Goal: Check status: Check status

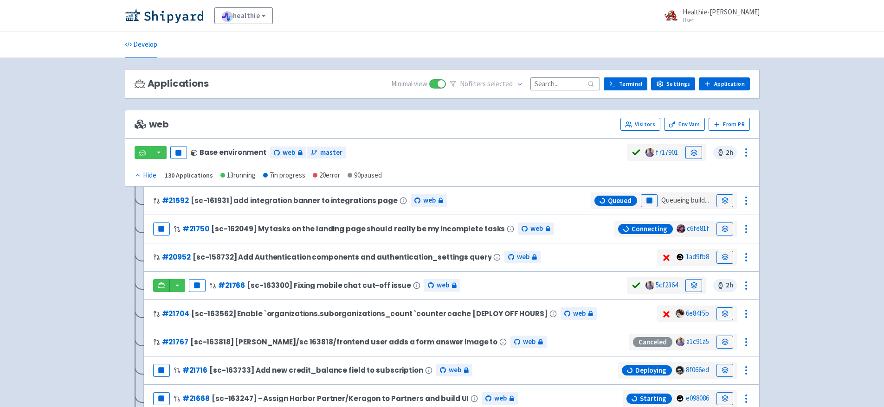
click at [546, 87] on input at bounding box center [565, 83] width 70 height 13
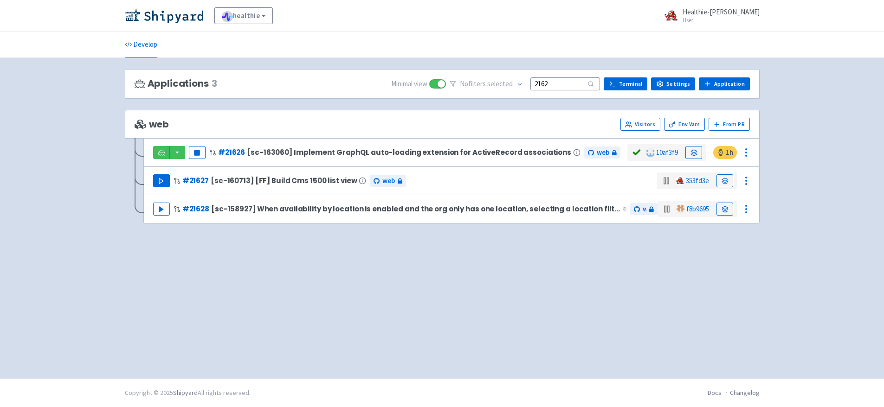
type input "2162"
click at [165, 181] on button "Play" at bounding box center [161, 180] width 17 height 13
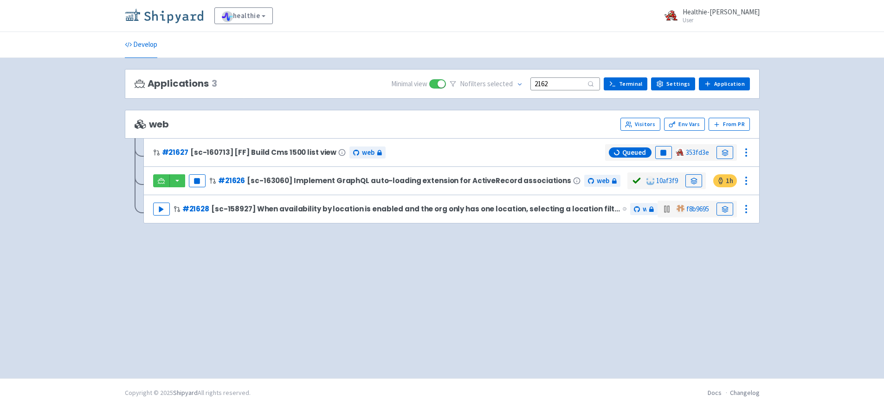
click at [187, 20] on img at bounding box center [164, 15] width 78 height 15
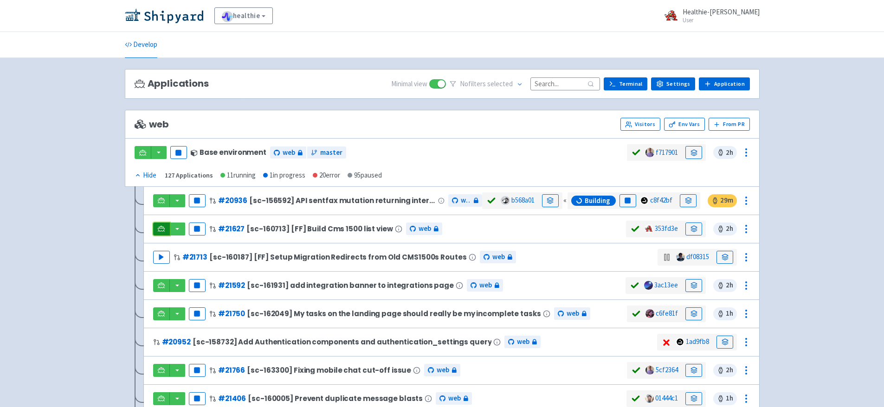
click at [157, 228] on link at bounding box center [161, 229] width 17 height 13
click at [694, 227] on icon at bounding box center [693, 229] width 7 height 7
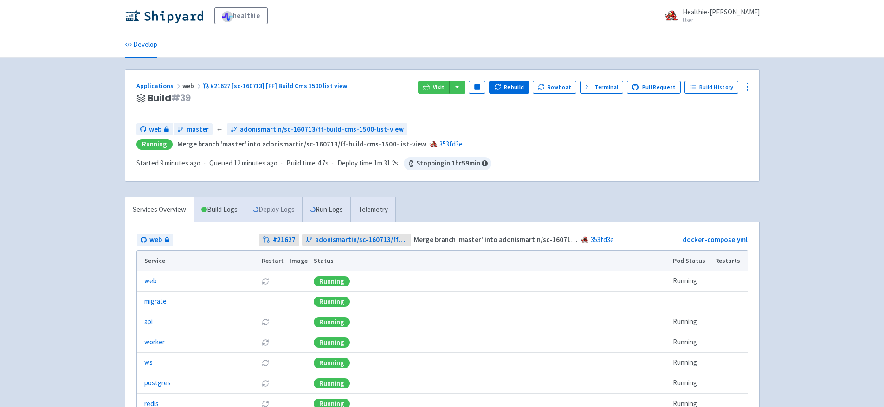
click at [273, 206] on link "Deploy Logs" at bounding box center [273, 210] width 57 height 26
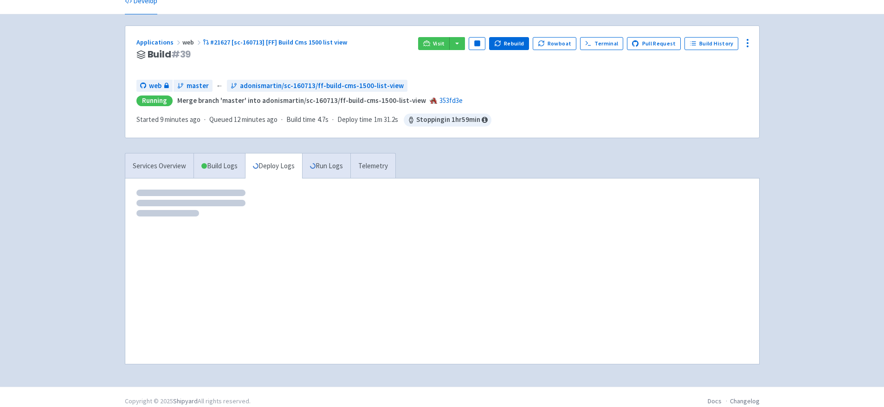
scroll to position [52, 0]
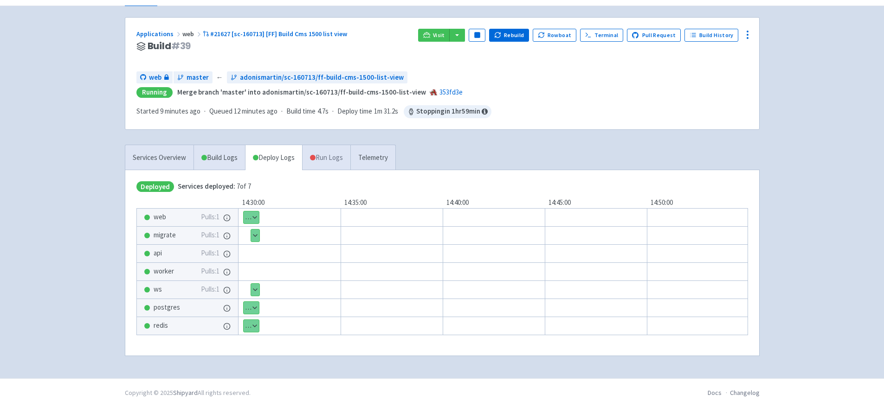
click at [322, 161] on link "Run Logs" at bounding box center [326, 158] width 48 height 26
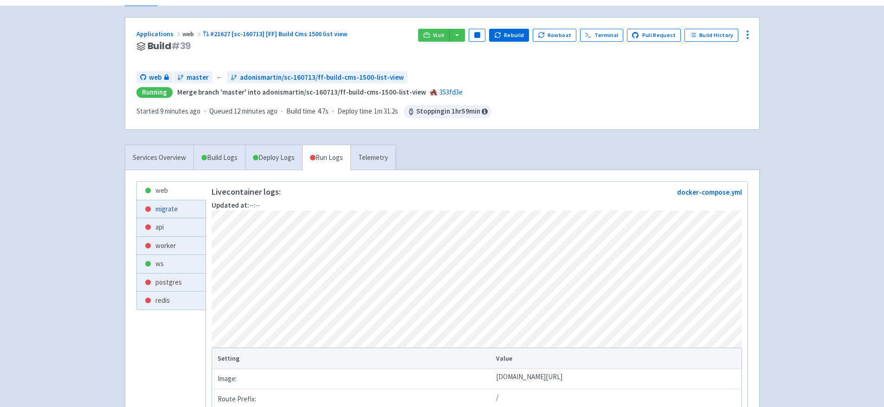
click at [184, 214] on link "migrate" at bounding box center [171, 209] width 69 height 18
click at [178, 229] on link "api" at bounding box center [171, 228] width 69 height 18
click at [174, 243] on link "worker" at bounding box center [171, 246] width 69 height 18
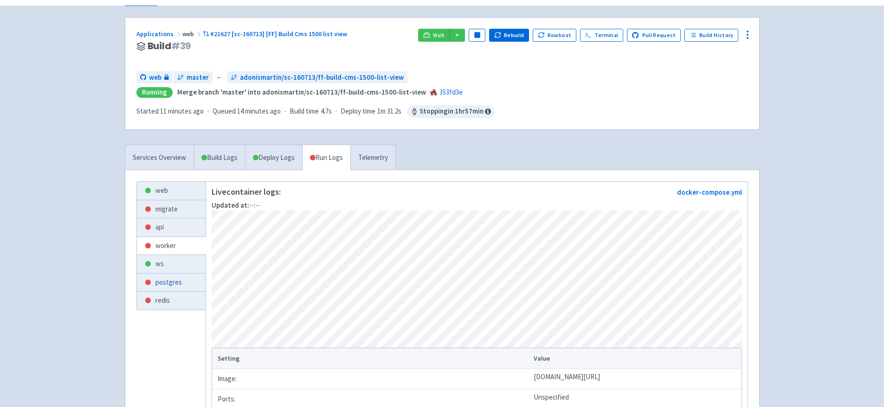
click at [169, 281] on link "postgres" at bounding box center [171, 283] width 69 height 18
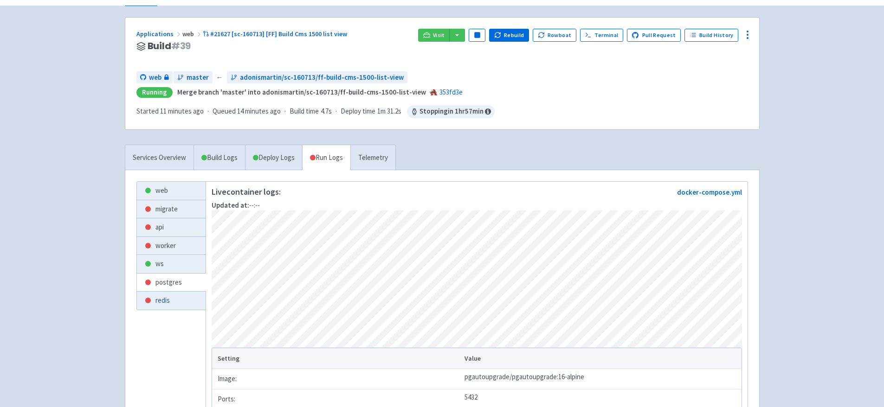
click at [171, 298] on link "redis" at bounding box center [171, 301] width 69 height 18
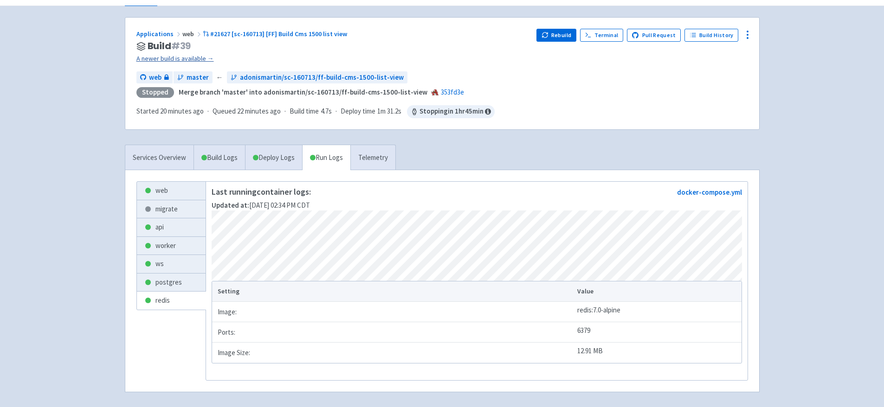
click at [196, 60] on link "A newer build is available →" at bounding box center [332, 58] width 393 height 11
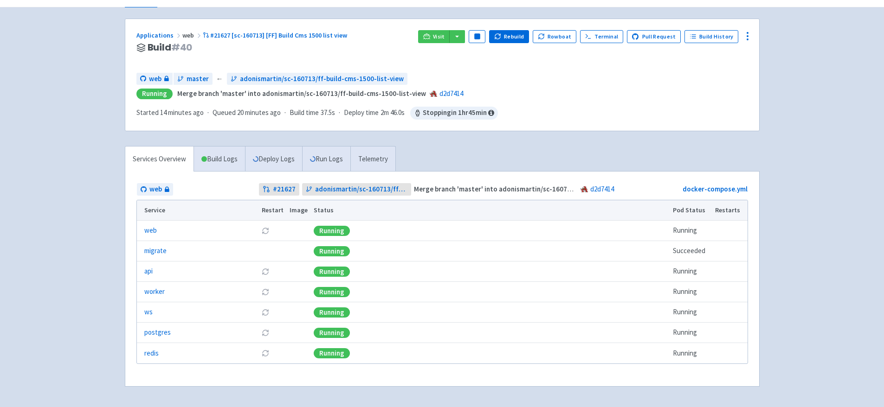
scroll to position [53, 0]
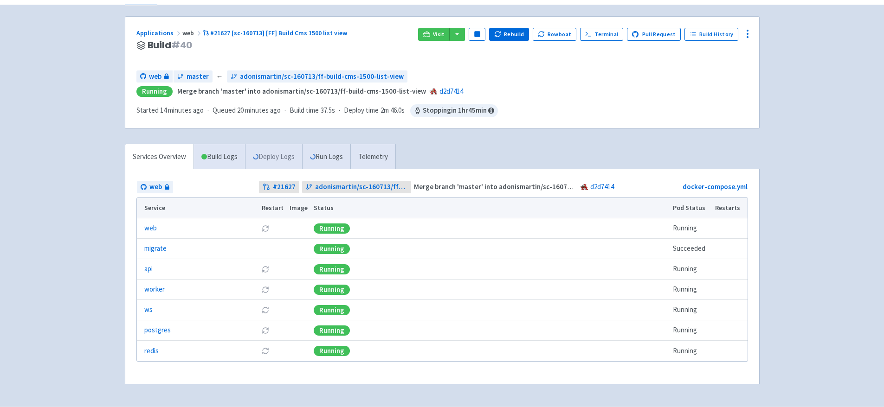
click at [286, 154] on link "Deploy Logs" at bounding box center [273, 157] width 57 height 26
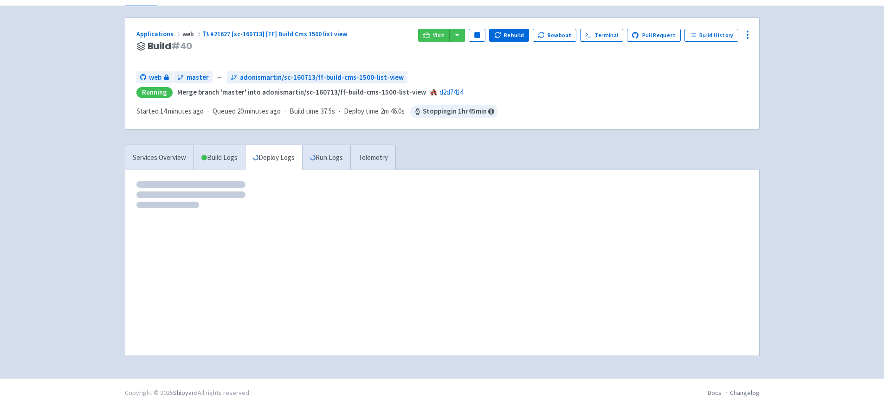
scroll to position [52, 0]
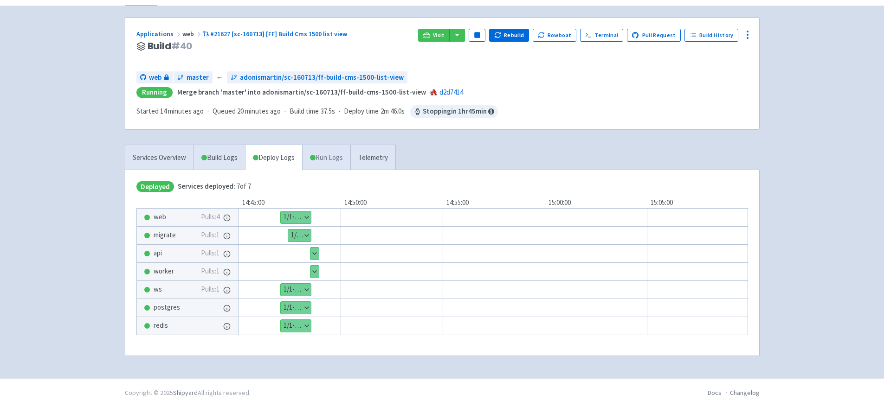
click at [325, 161] on link "Run Logs" at bounding box center [326, 158] width 48 height 26
